Goal: Information Seeking & Learning: Compare options

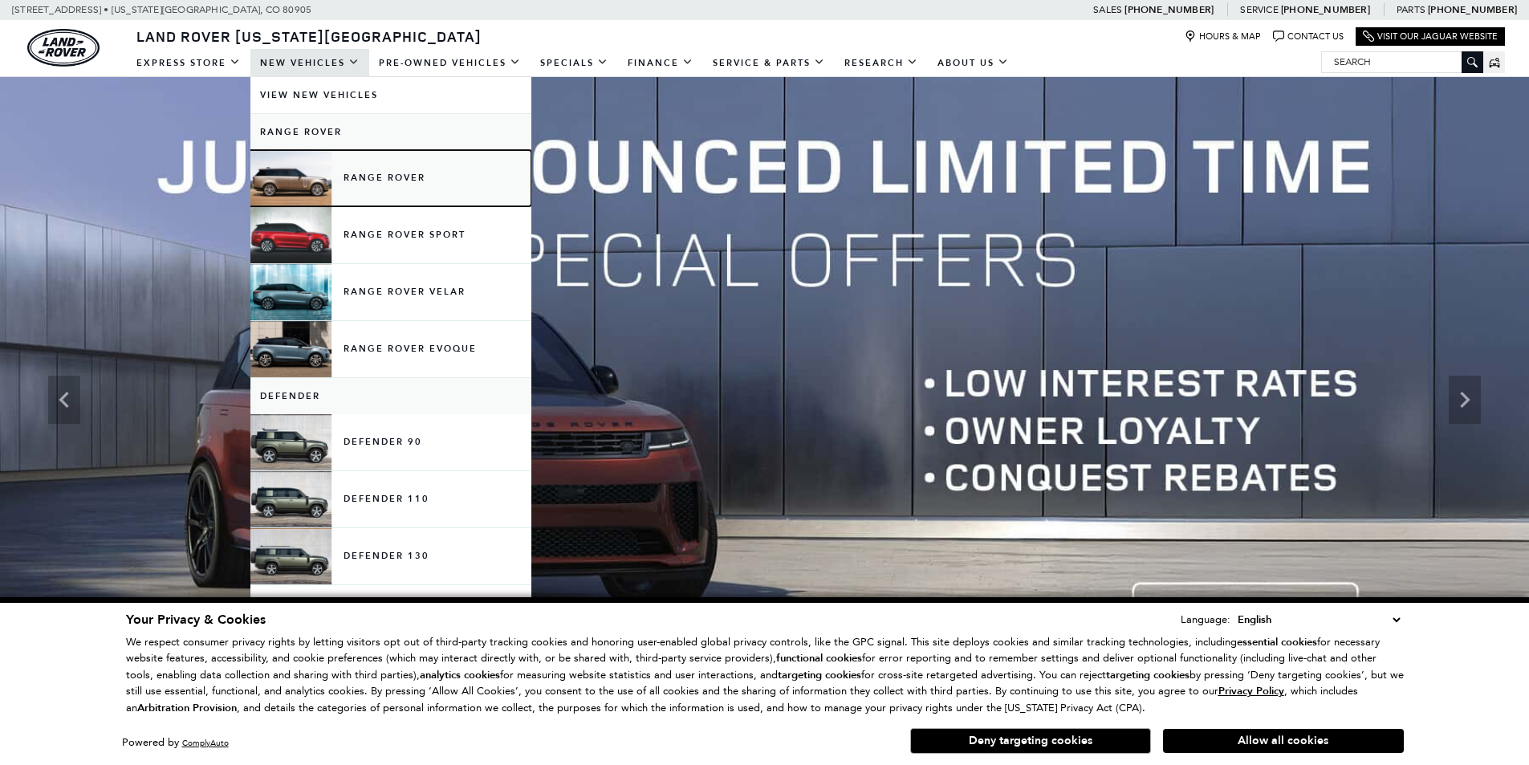
click at [371, 183] on link "Range Rover" at bounding box center [390, 178] width 281 height 56
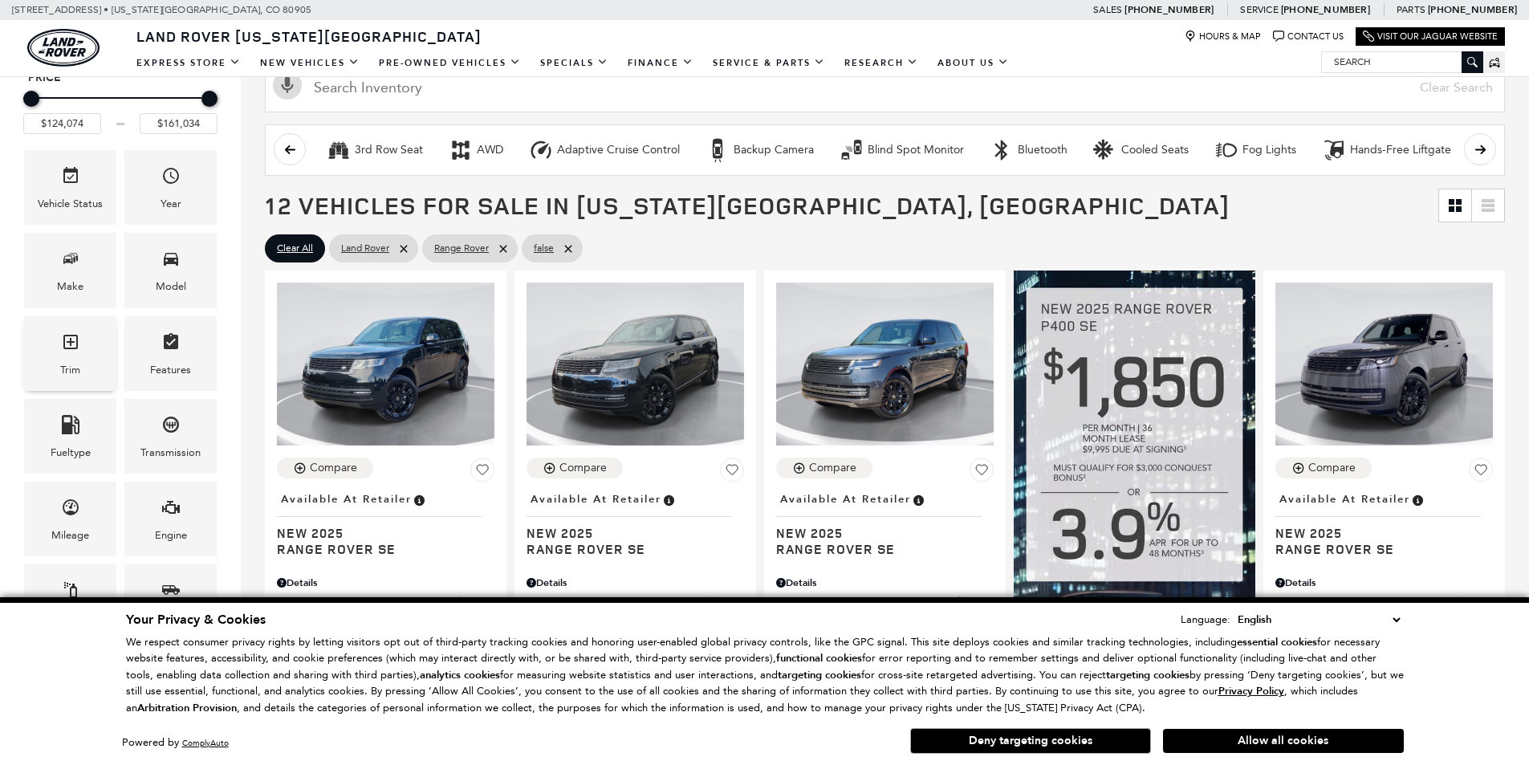
click at [31, 335] on div "Trim" at bounding box center [70, 353] width 92 height 75
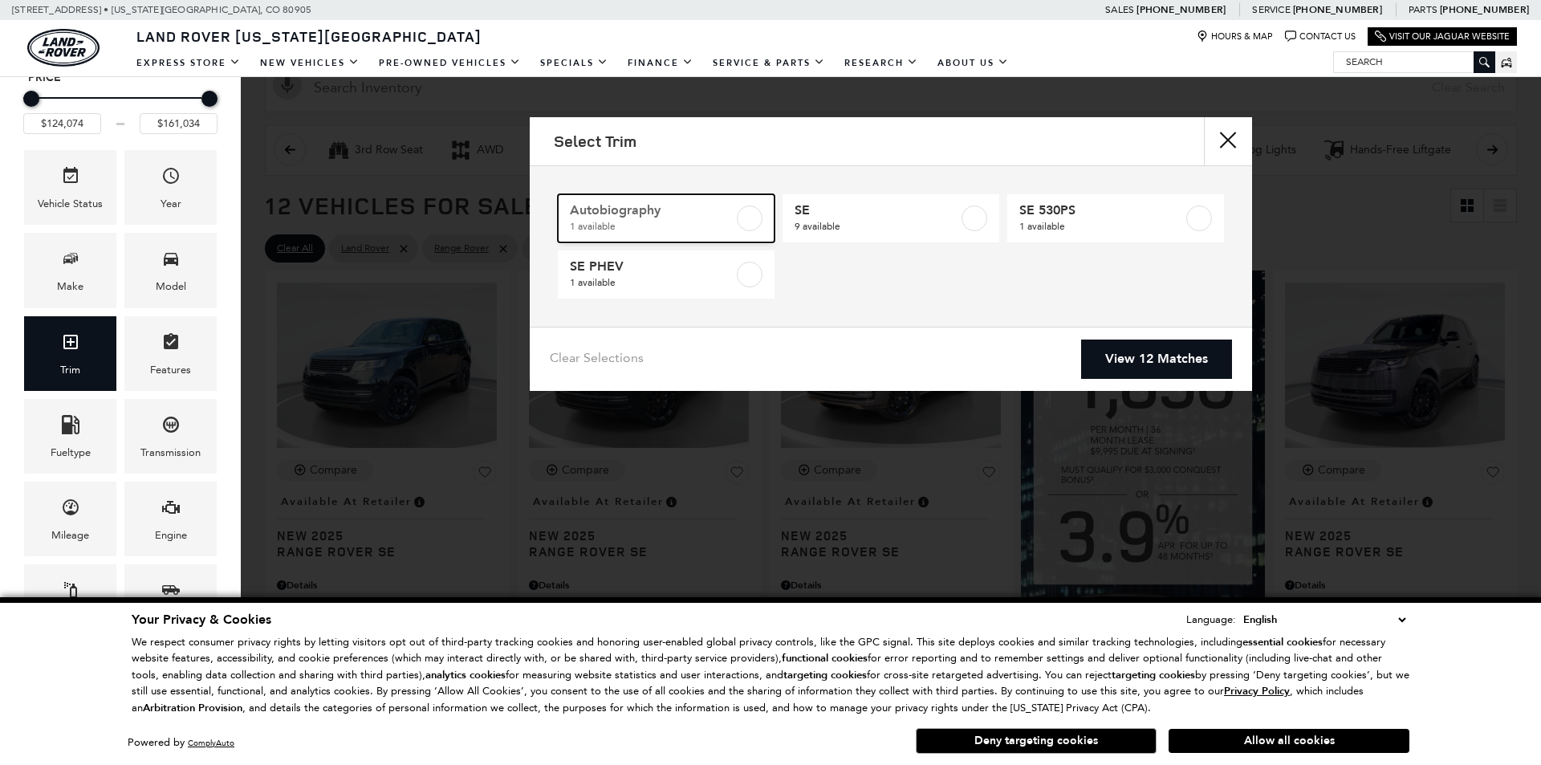
click at [747, 233] on link "Autobiography 1 available" at bounding box center [666, 218] width 217 height 48
type input "$156,654"
checkbox input "true"
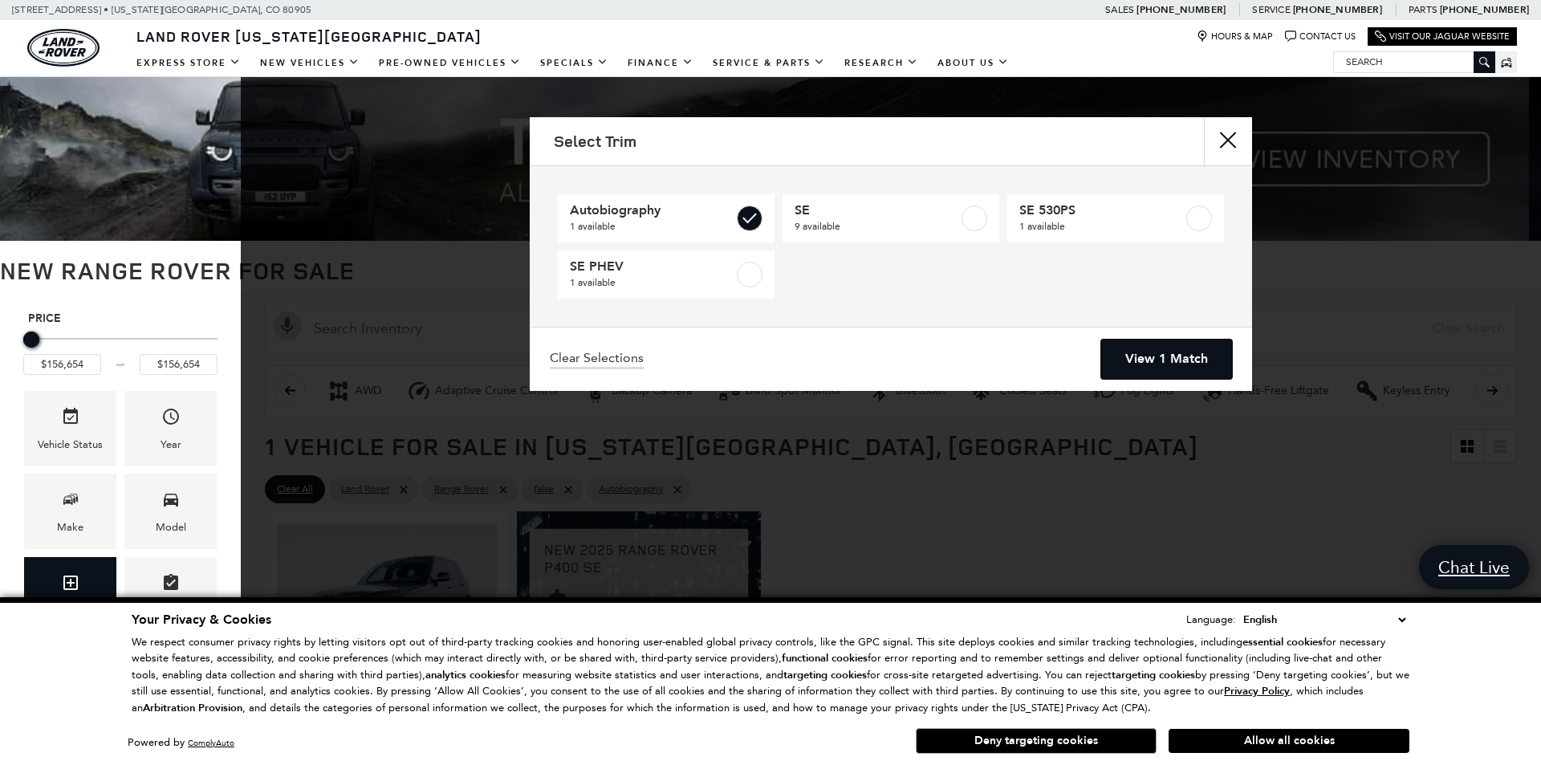
click at [1145, 375] on link "View 1 Match" at bounding box center [1166, 359] width 131 height 39
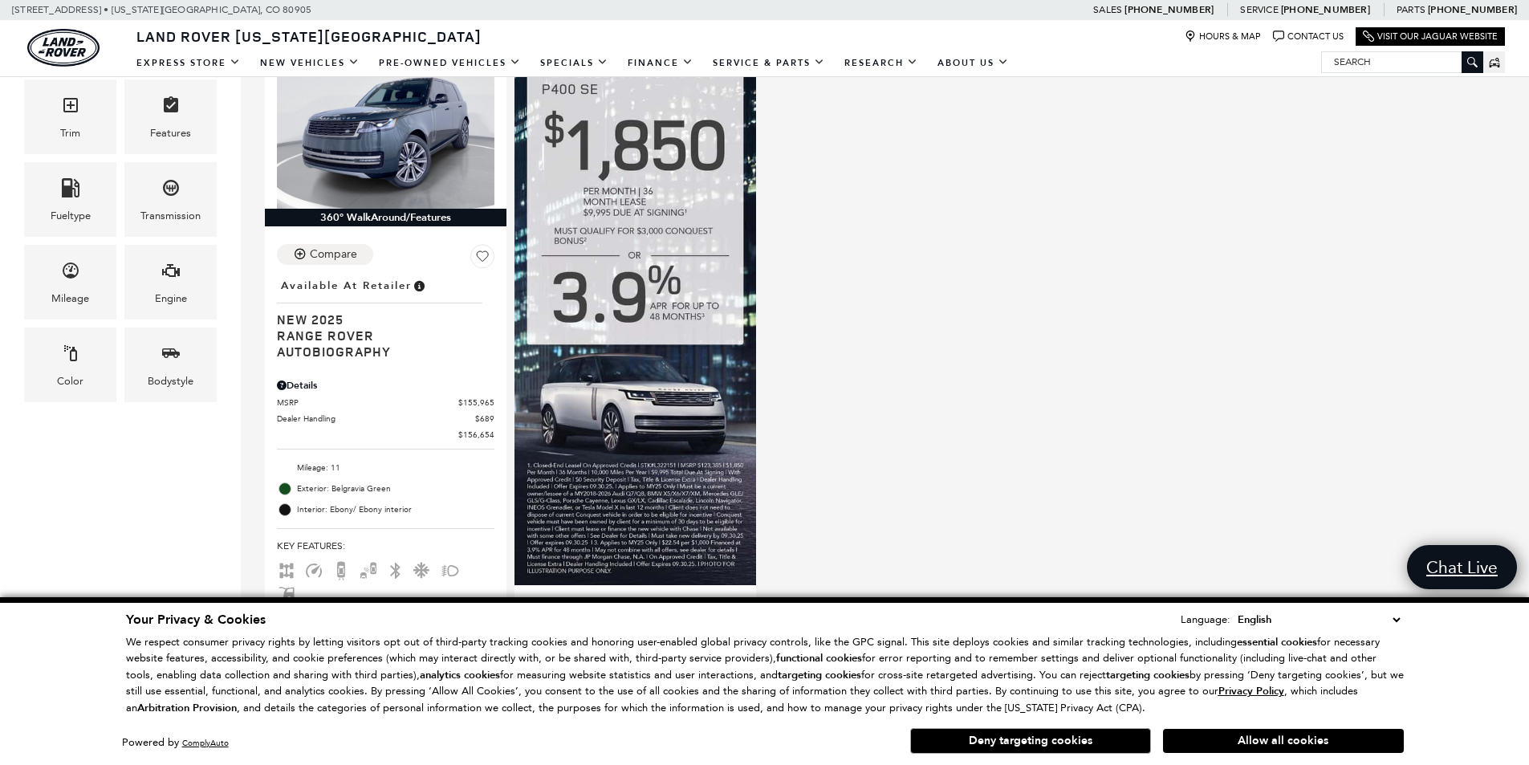
scroll to position [482, 0]
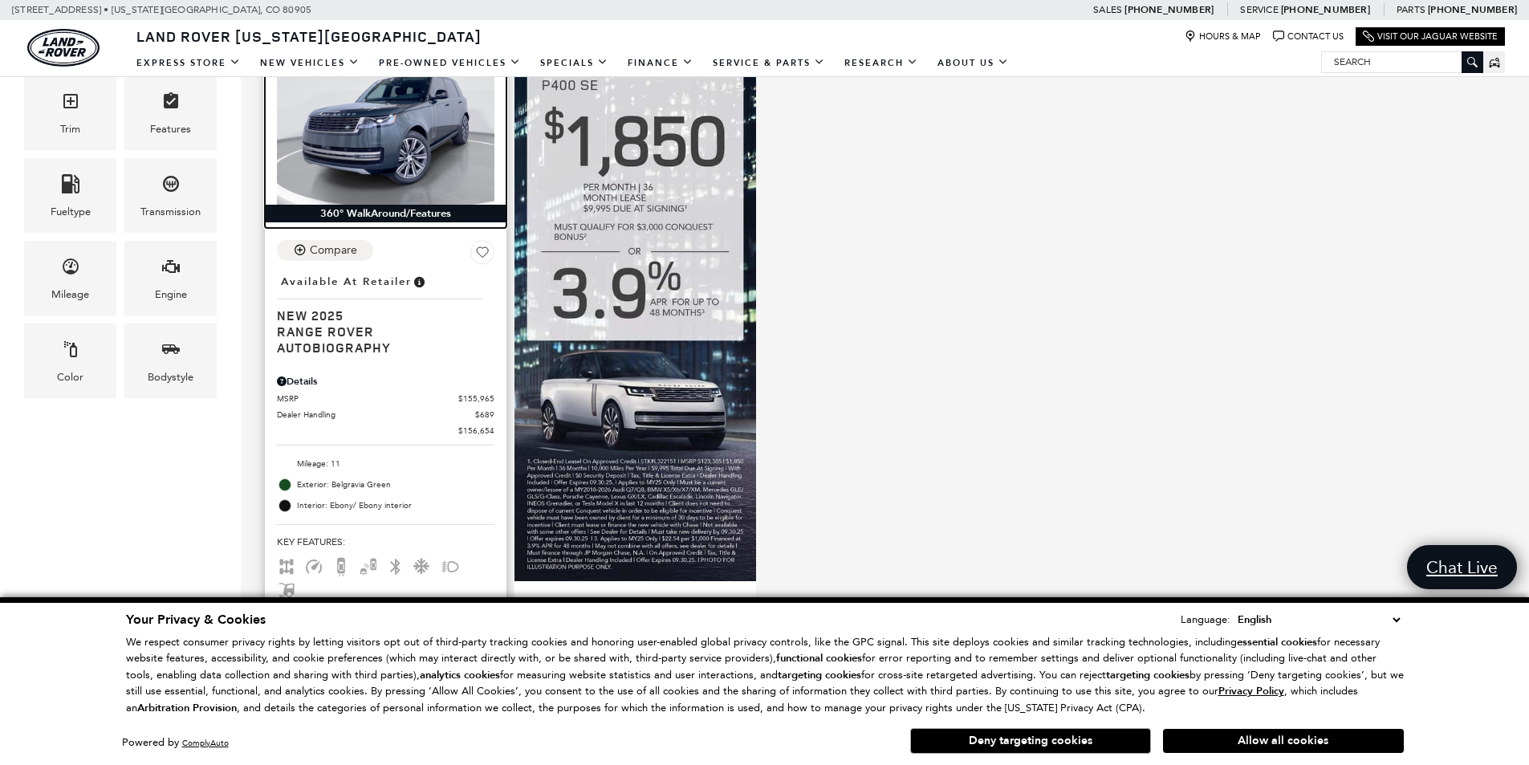
click at [369, 123] on img at bounding box center [386, 123] width 218 height 163
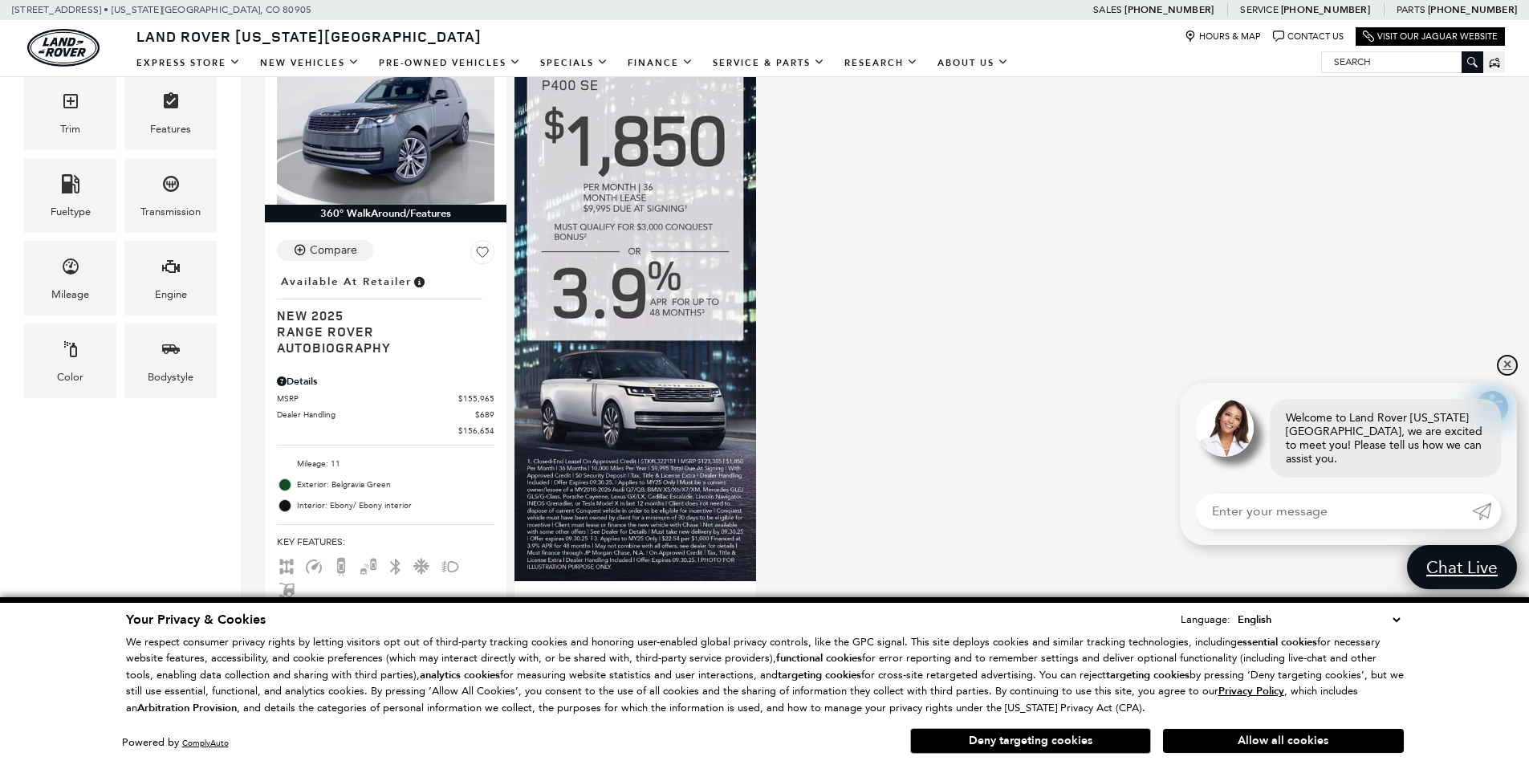
click at [1505, 374] on link "✕" at bounding box center [1507, 365] width 19 height 19
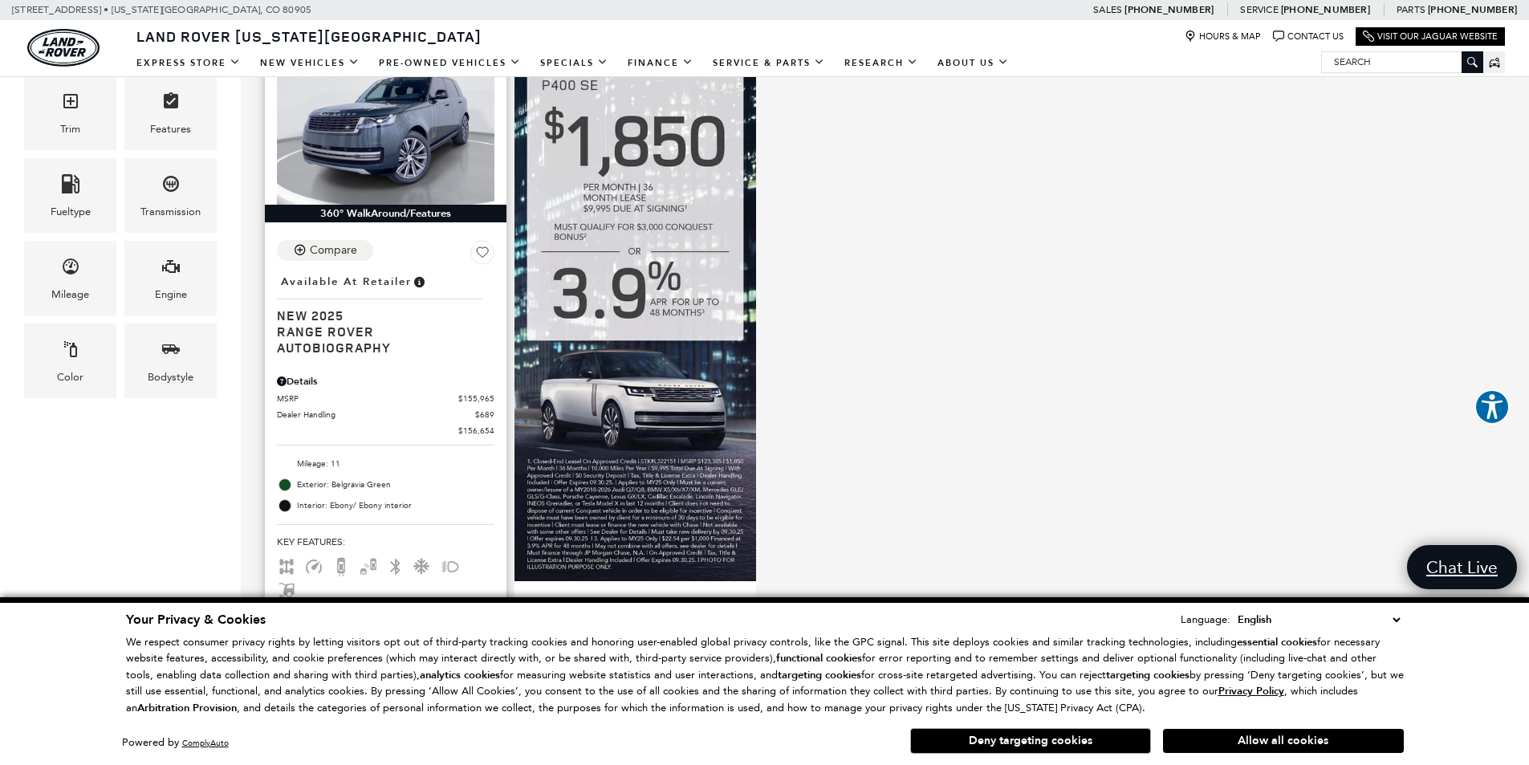
scroll to position [476, 0]
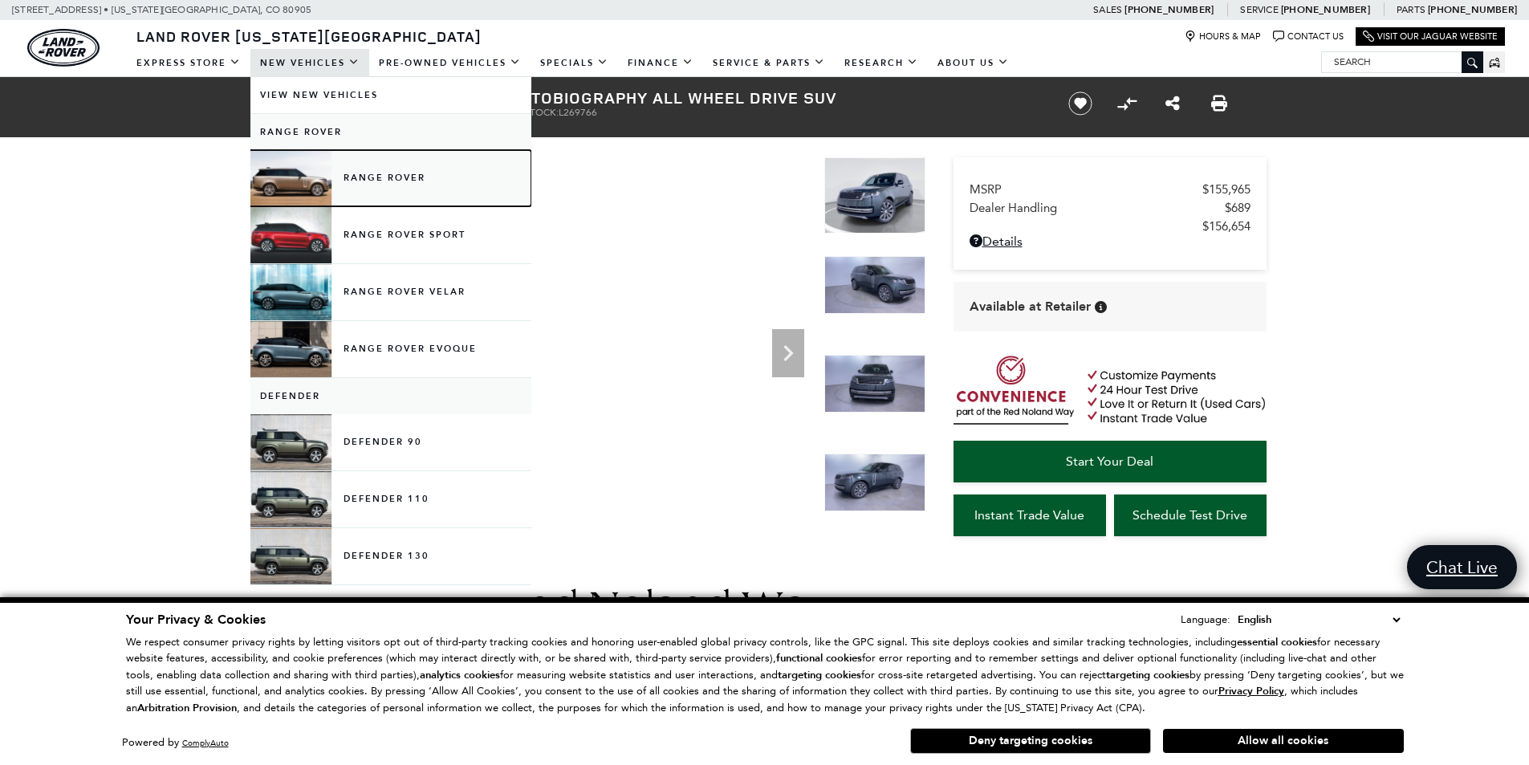
click at [406, 158] on link "Range Rover" at bounding box center [390, 178] width 281 height 56
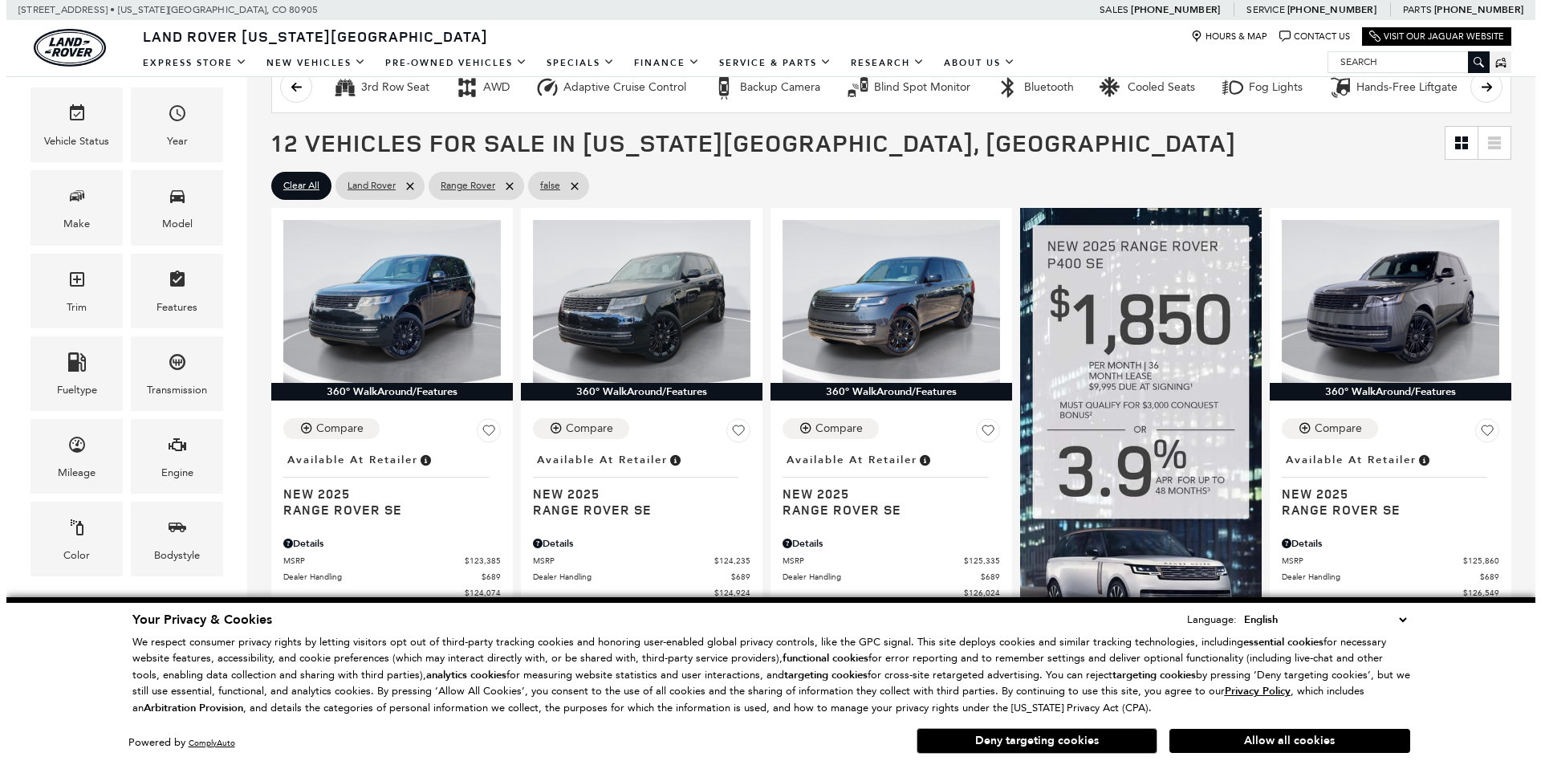
scroll to position [401, 0]
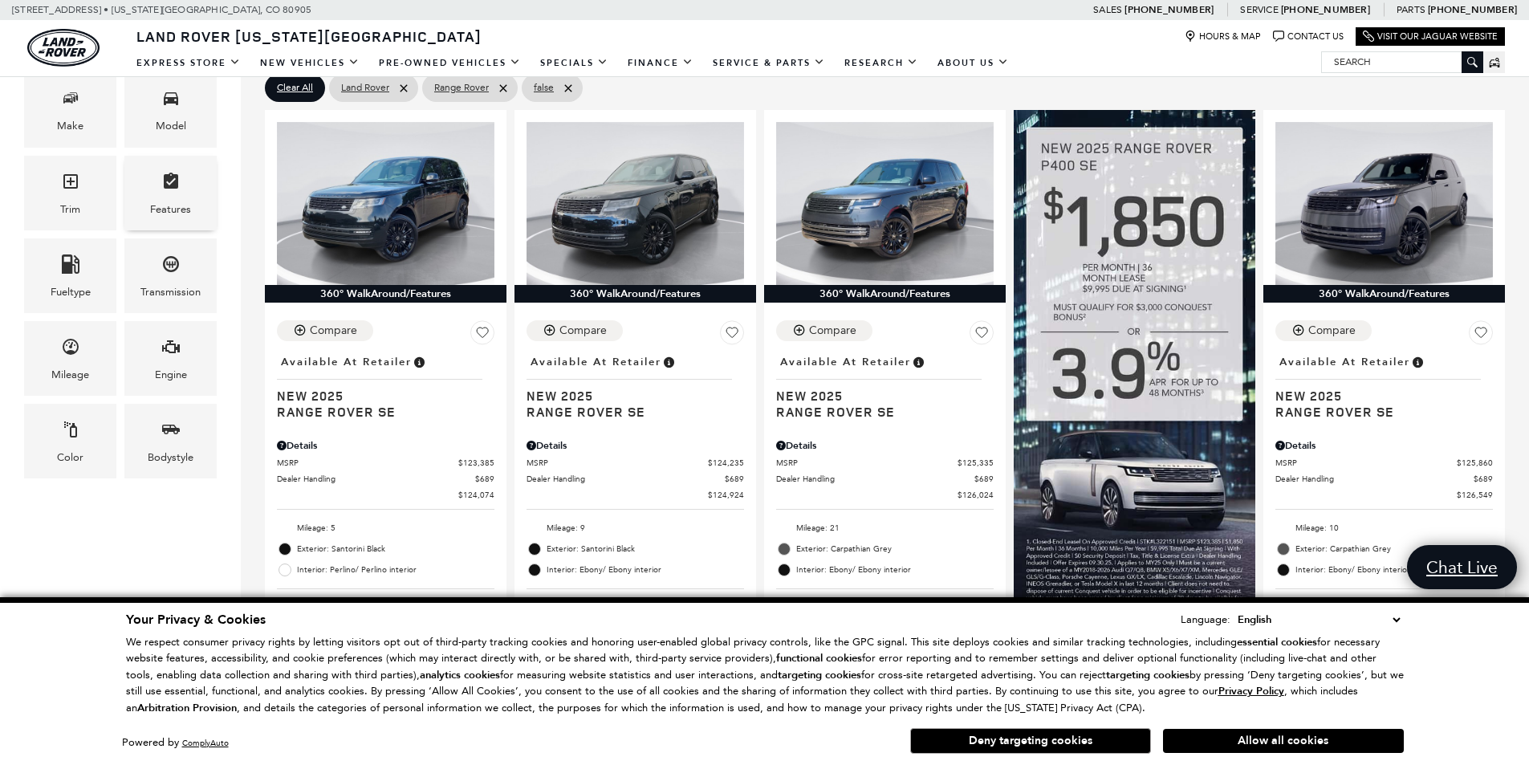
click at [158, 210] on div "Features" at bounding box center [170, 210] width 41 height 18
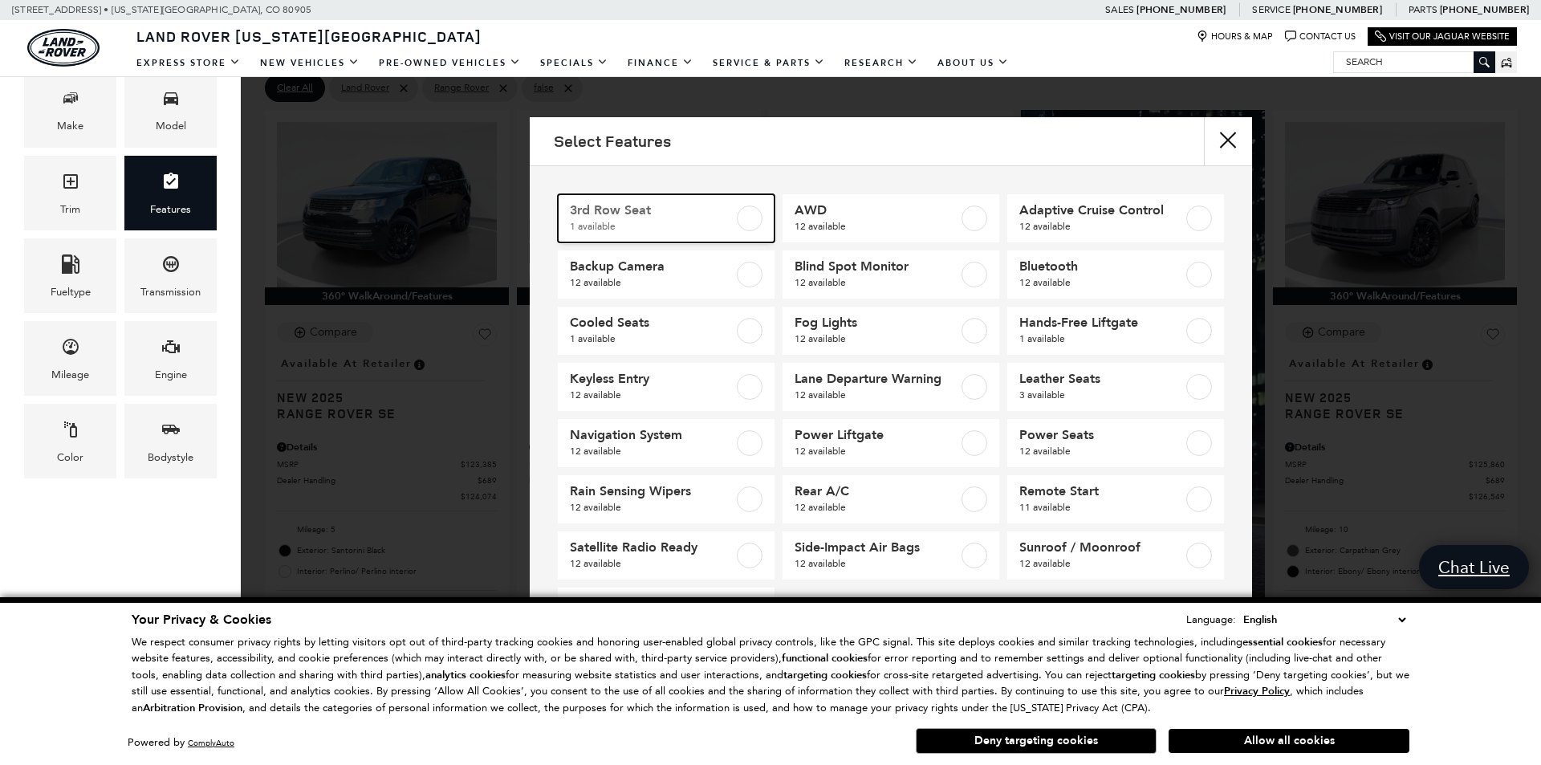
click at [668, 194] on link "3rd Row Seat 1 available" at bounding box center [666, 218] width 217 height 48
type input "$161,034"
checkbox input "true"
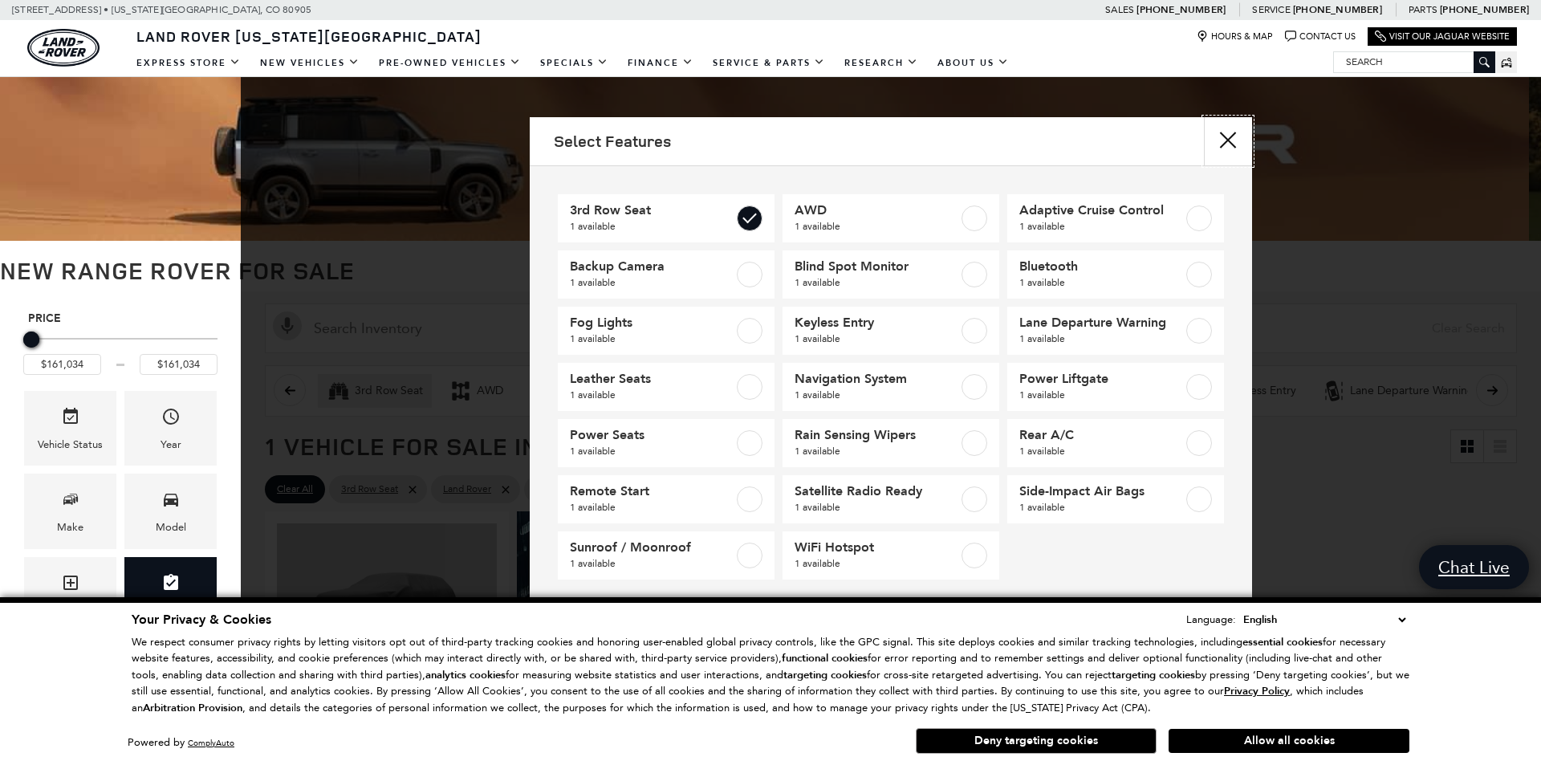
click at [1227, 123] on button "close" at bounding box center [1228, 141] width 48 height 48
